Goal: Check status: Check status

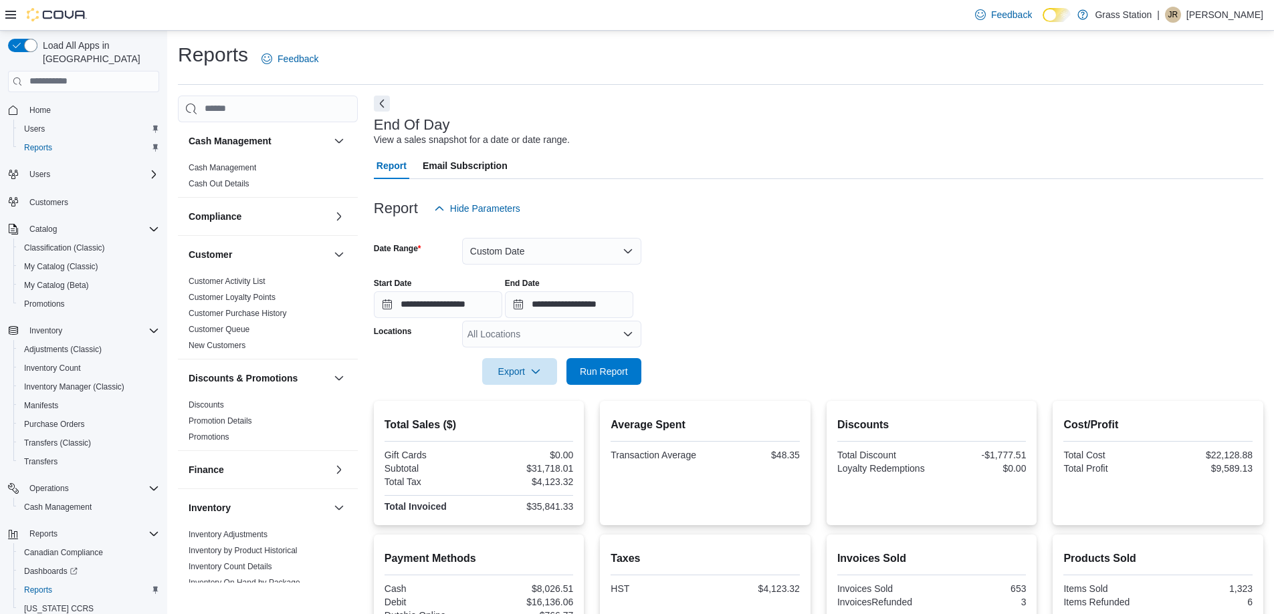
scroll to position [108, 0]
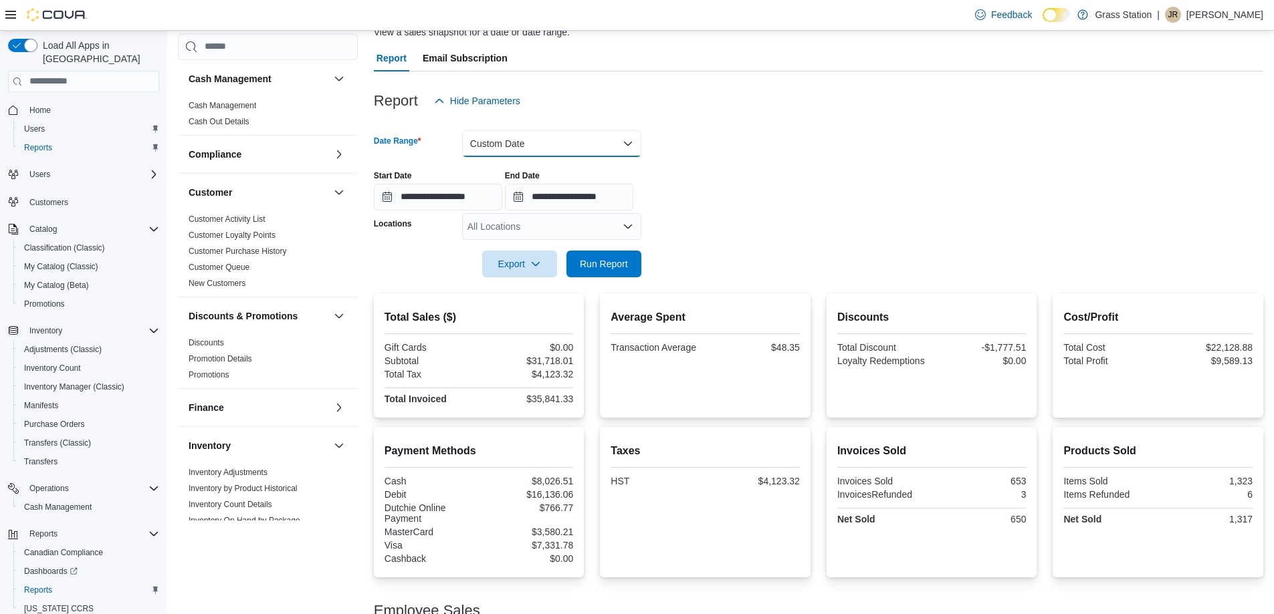
click at [541, 145] on button "Custom Date" at bounding box center [551, 143] width 179 height 27
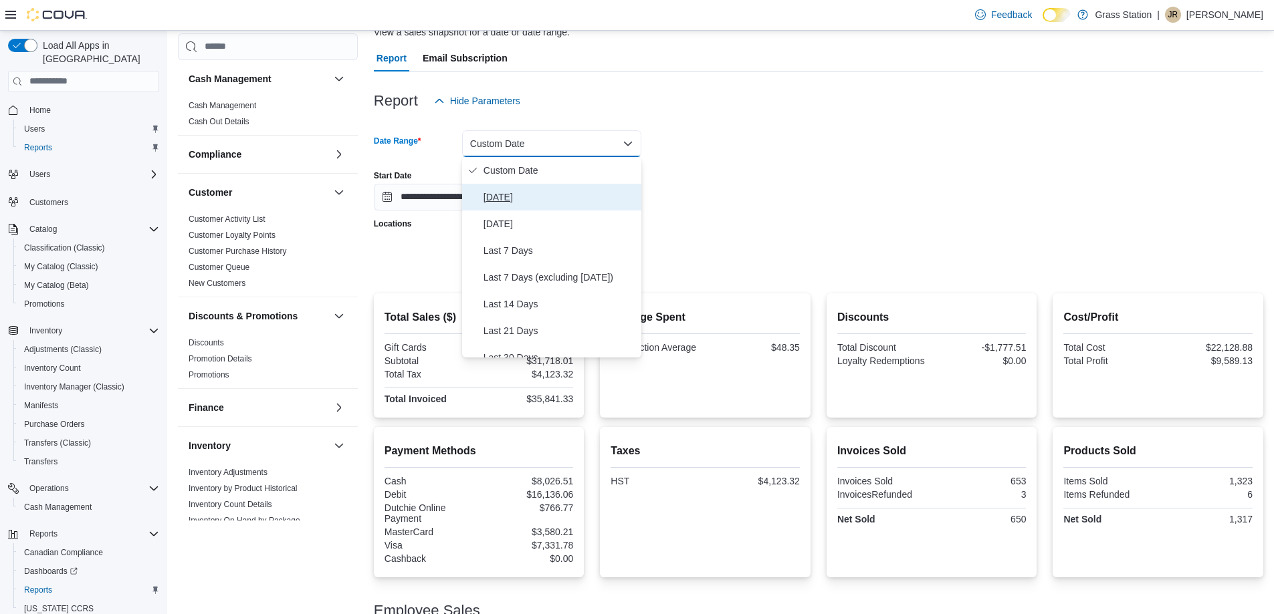
click at [517, 204] on span "[DATE]" at bounding box center [559, 197] width 152 height 16
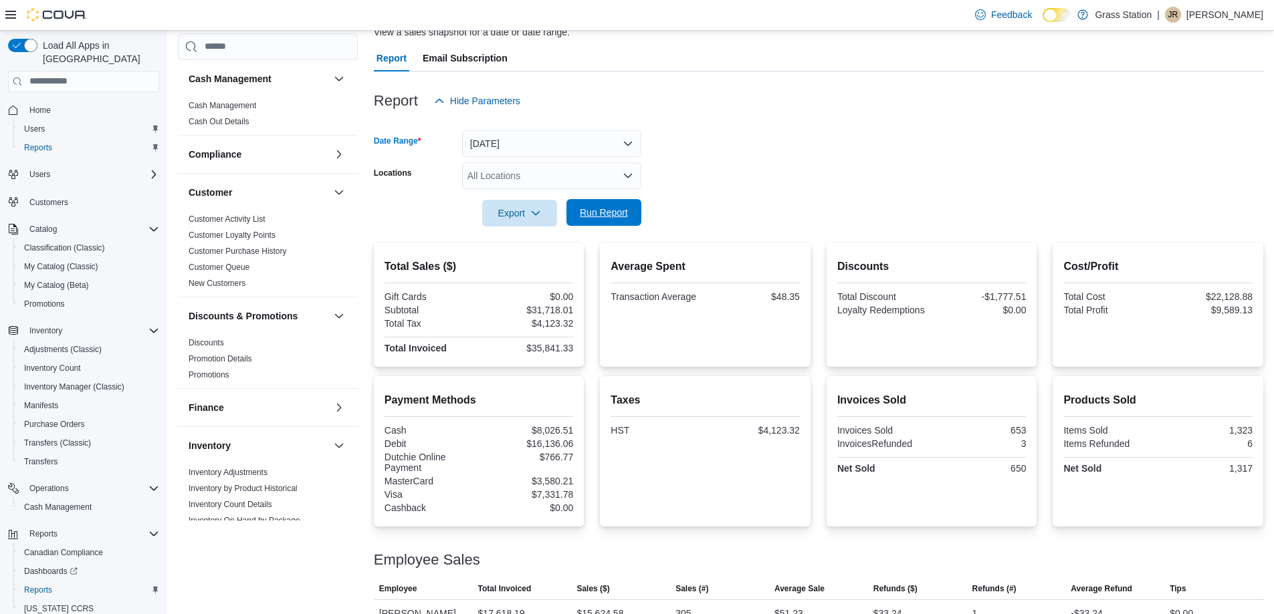
click at [606, 206] on span "Run Report" at bounding box center [603, 212] width 59 height 27
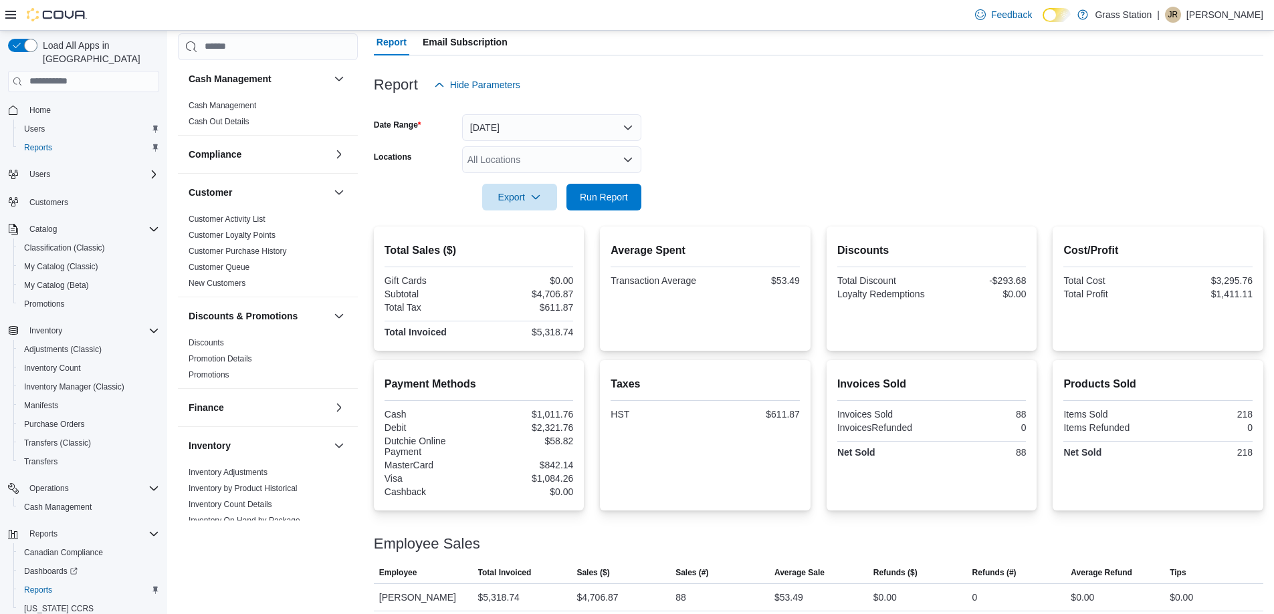
scroll to position [132, 0]
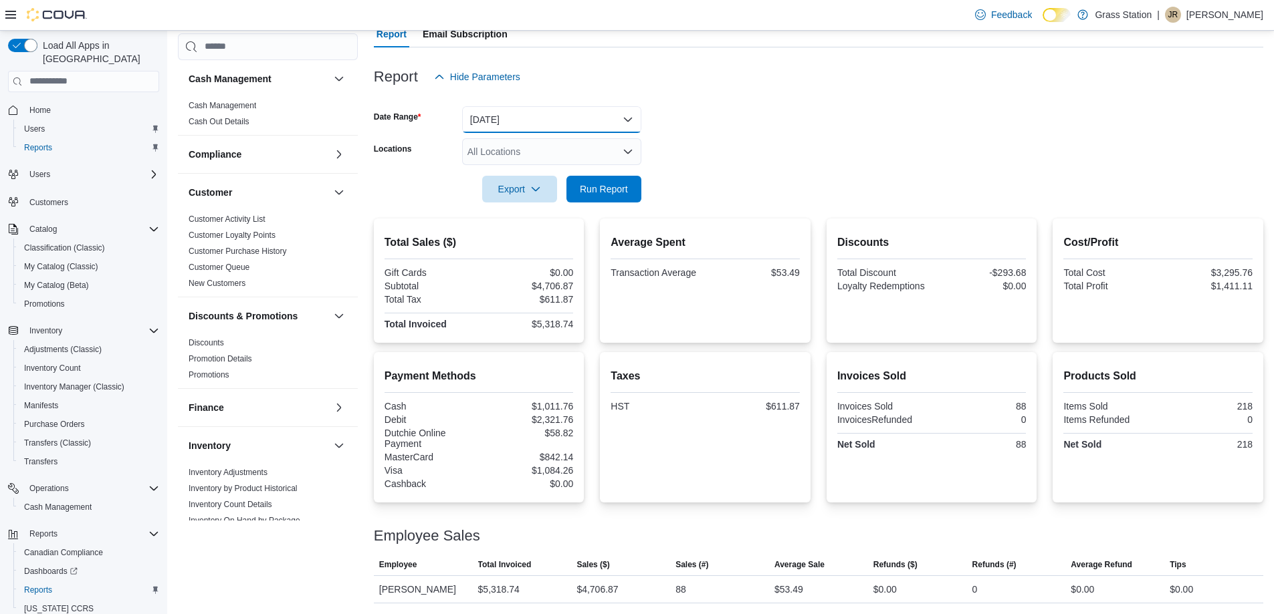
click at [595, 123] on button "[DATE]" at bounding box center [551, 119] width 179 height 27
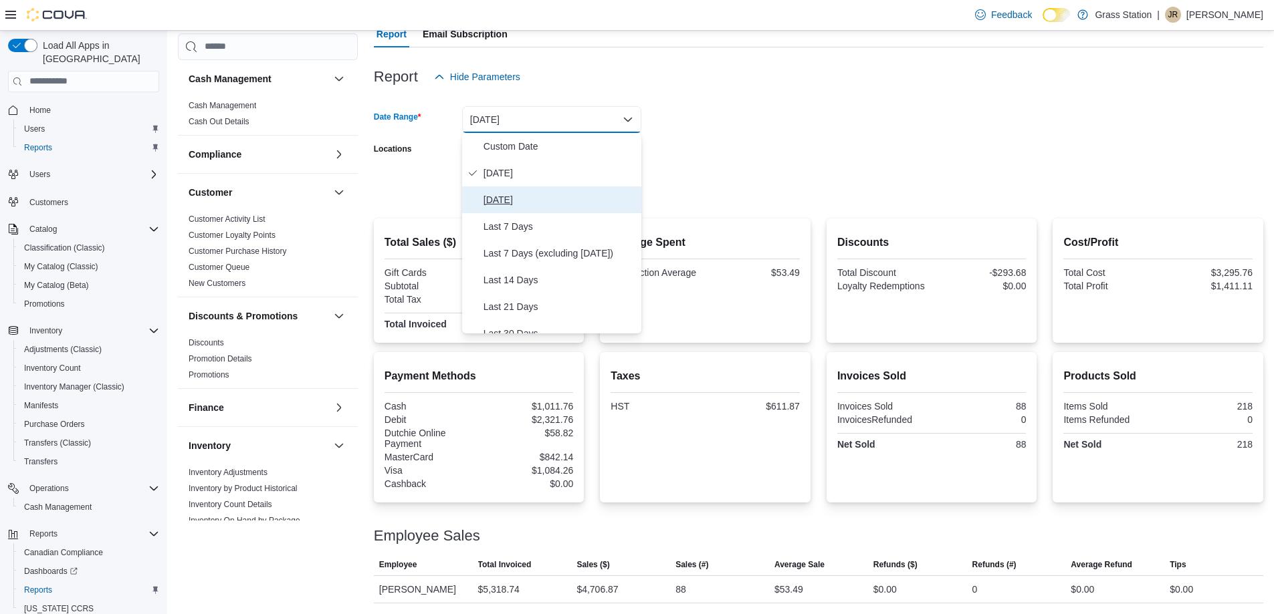
click at [582, 194] on span "[DATE]" at bounding box center [559, 200] width 152 height 16
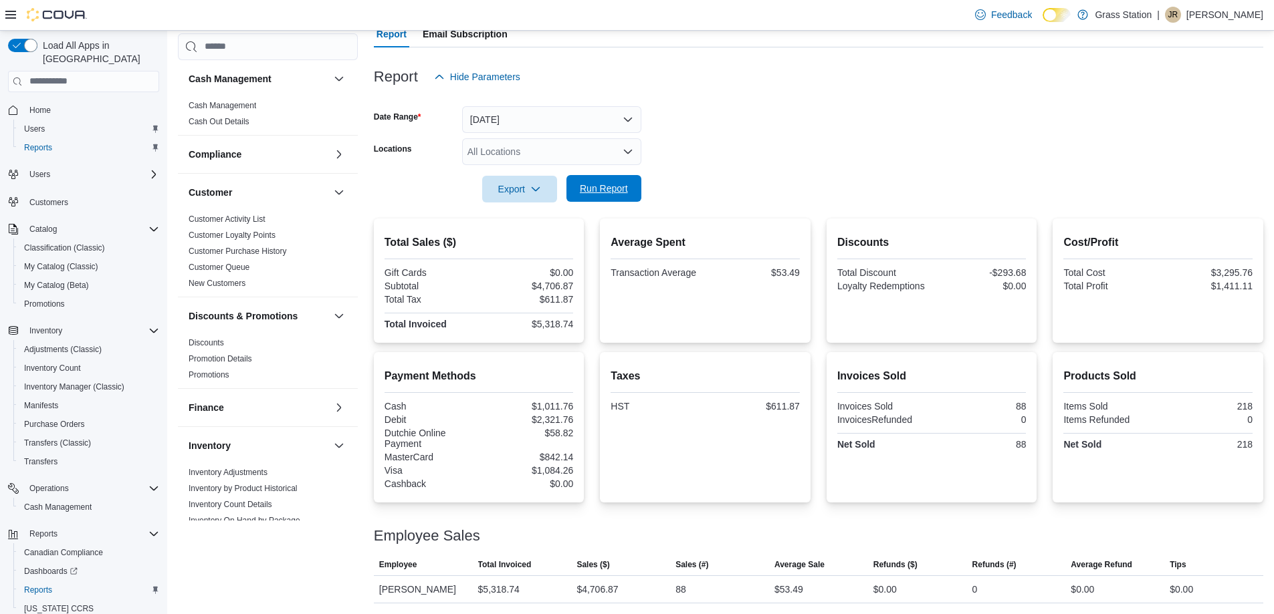
click at [616, 185] on span "Run Report" at bounding box center [604, 188] width 48 height 13
drag, startPoint x: 608, startPoint y: 120, endPoint x: 599, endPoint y: 128, distance: 12.3
click at [608, 120] on button "[DATE]" at bounding box center [551, 119] width 179 height 27
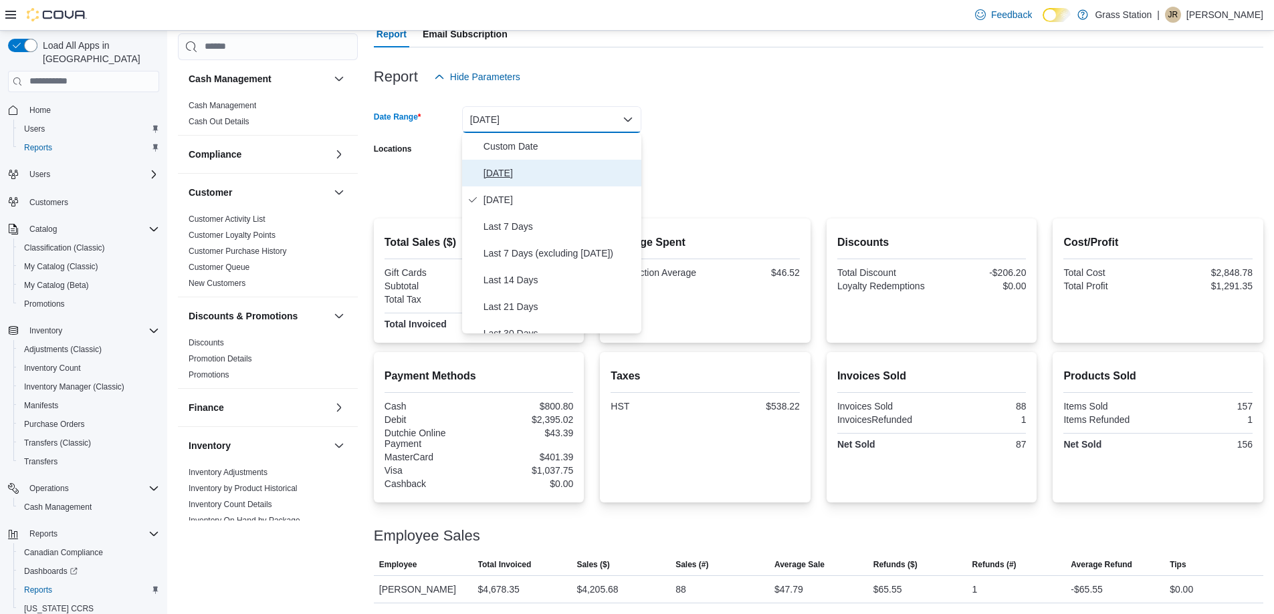
click at [583, 174] on span "[DATE]" at bounding box center [559, 173] width 152 height 16
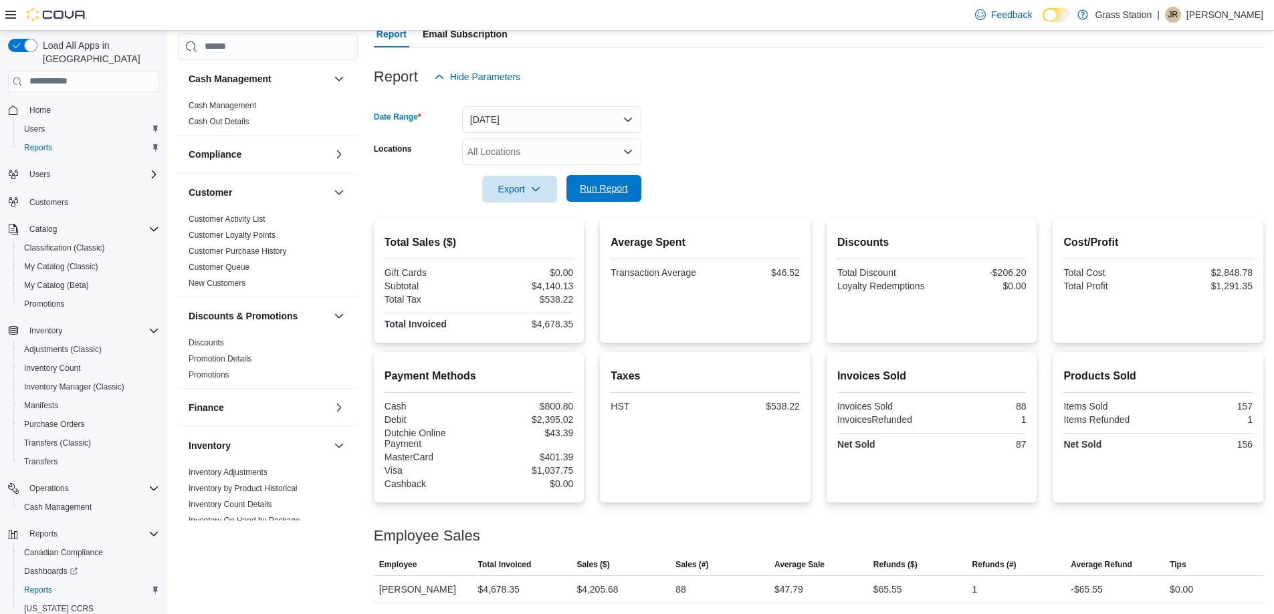
click at [627, 187] on span "Run Report" at bounding box center [604, 188] width 48 height 13
